Goal: Task Accomplishment & Management: Manage account settings

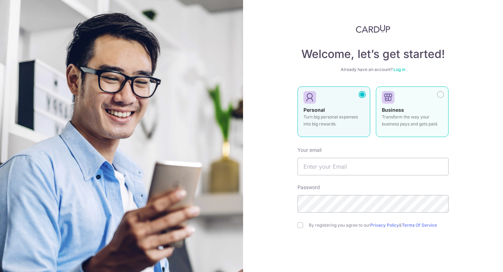
click at [401, 109] on strong "Business" at bounding box center [393, 110] width 22 height 6
click at [339, 109] on div "Personal Turn big personal expenses into big rewards." at bounding box center [333, 118] width 61 height 25
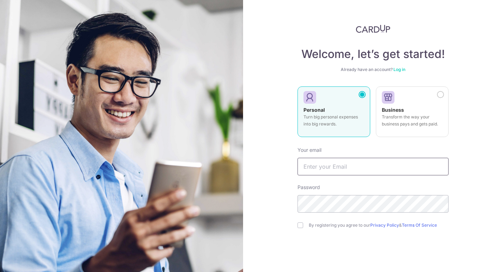
click at [338, 167] on input "text" at bounding box center [372, 167] width 151 height 18
type input "[EMAIL_ADDRESS][DOMAIN_NAME]"
click at [302, 226] on div "By registering you agree to our Privacy Policy & Terms Of Service" at bounding box center [372, 225] width 151 height 8
click at [299, 226] on input "checkbox" at bounding box center [300, 225] width 6 height 6
checkbox input "true"
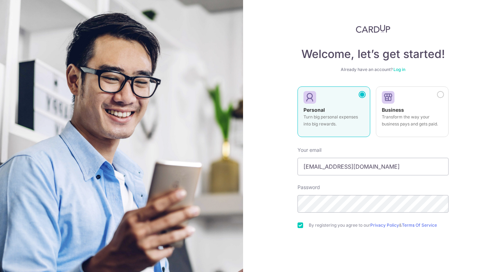
scroll to position [35, 0]
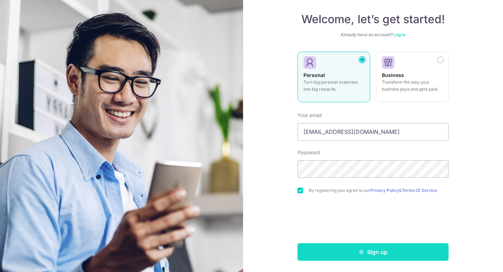
click at [368, 252] on button "Sign up" at bounding box center [372, 252] width 151 height 18
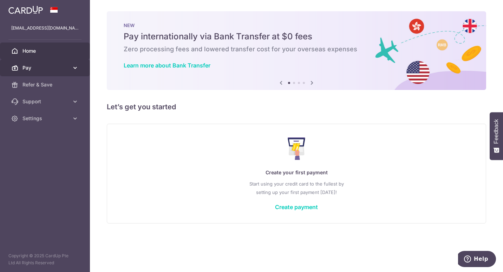
click at [70, 68] on link "Pay" at bounding box center [45, 67] width 90 height 17
click at [70, 72] on link "Pay" at bounding box center [45, 67] width 90 height 17
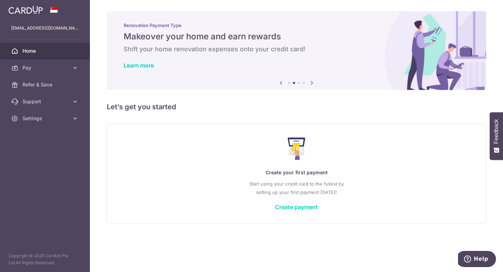
click at [311, 83] on icon at bounding box center [312, 82] width 8 height 9
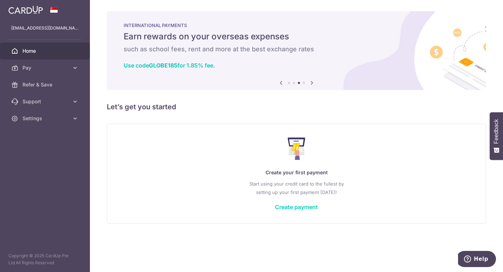
click at [311, 83] on icon at bounding box center [312, 82] width 8 height 9
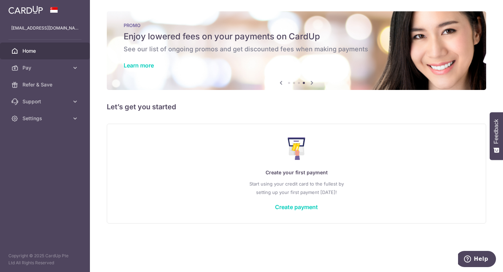
click at [311, 83] on icon at bounding box center [312, 82] width 8 height 9
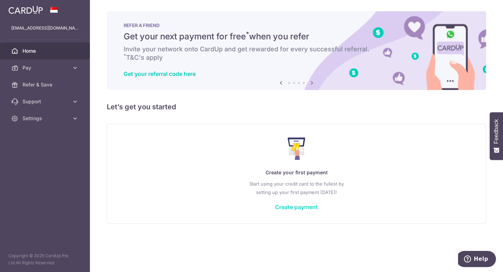
click at [304, 209] on link "Create payment" at bounding box center [296, 206] width 43 height 7
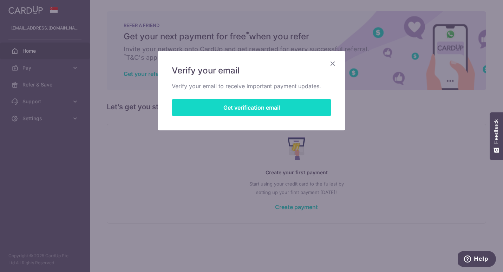
click at [270, 110] on button "Get verification email" at bounding box center [251, 108] width 159 height 18
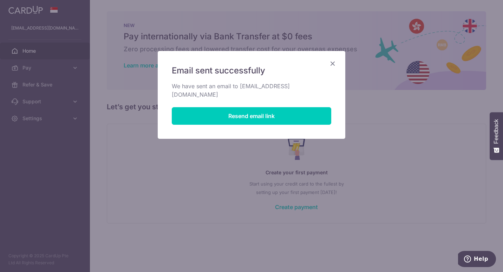
click at [331, 65] on icon "Close" at bounding box center [332, 63] width 8 height 9
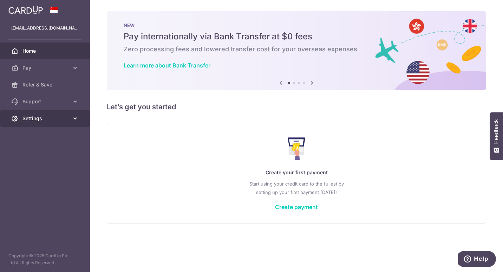
click at [60, 119] on span "Settings" at bounding box center [45, 118] width 46 height 7
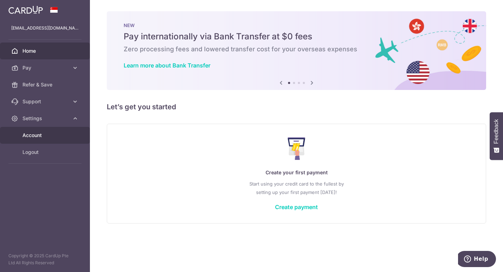
click at [54, 133] on span "Account" at bounding box center [45, 135] width 46 height 7
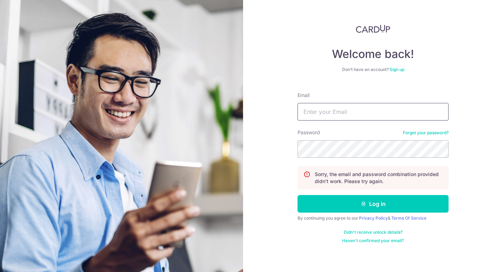
click at [367, 113] on input "Email" at bounding box center [372, 112] width 151 height 18
type input "[EMAIL_ADDRESS][DOMAIN_NAME]"
click at [297, 195] on button "Log in" at bounding box center [372, 204] width 151 height 18
click at [435, 135] on link "Forgot your password?" at bounding box center [426, 133] width 46 height 6
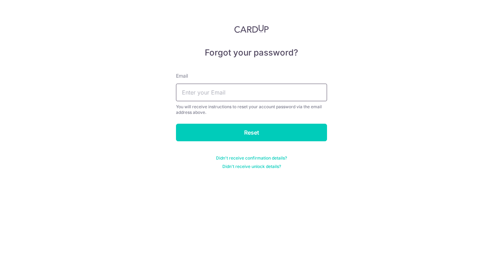
click at [266, 91] on input "text" at bounding box center [251, 93] width 151 height 18
type input "[EMAIL_ADDRESS][DOMAIN_NAME]"
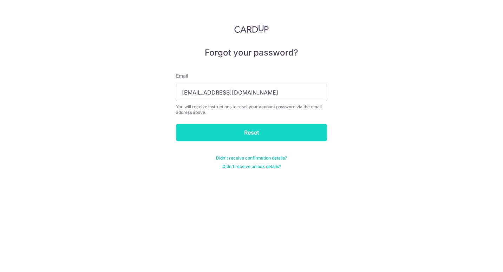
click at [244, 136] on input "Reset" at bounding box center [251, 133] width 151 height 18
